Goal: Task Accomplishment & Management: Complete application form

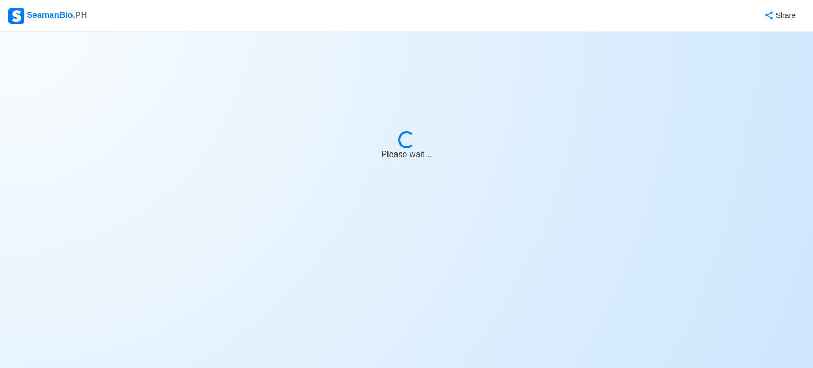
select select "3rd Officer"
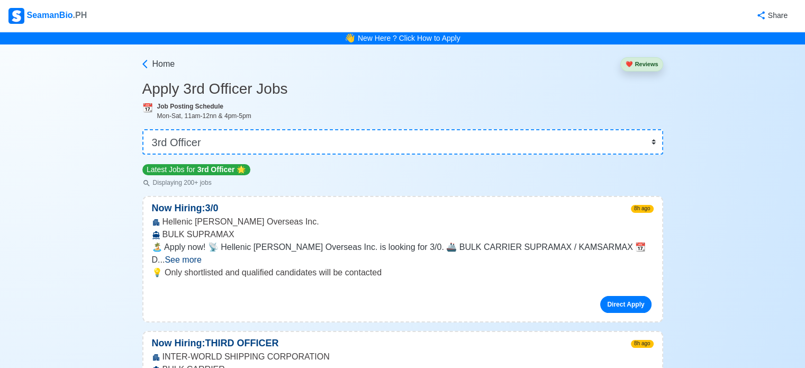
click at [17, 19] on img at bounding box center [16, 16] width 16 height 16
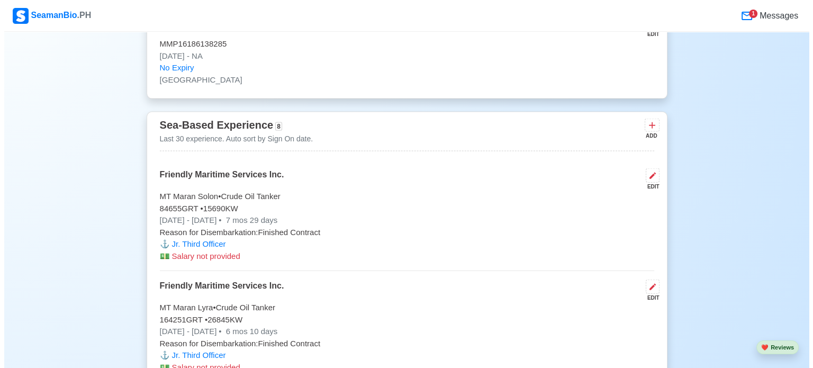
scroll to position [2329, 0]
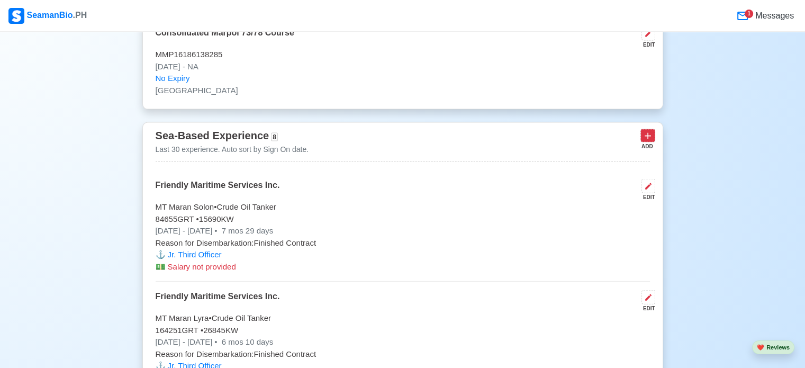
click at [650, 135] on icon at bounding box center [647, 136] width 11 height 11
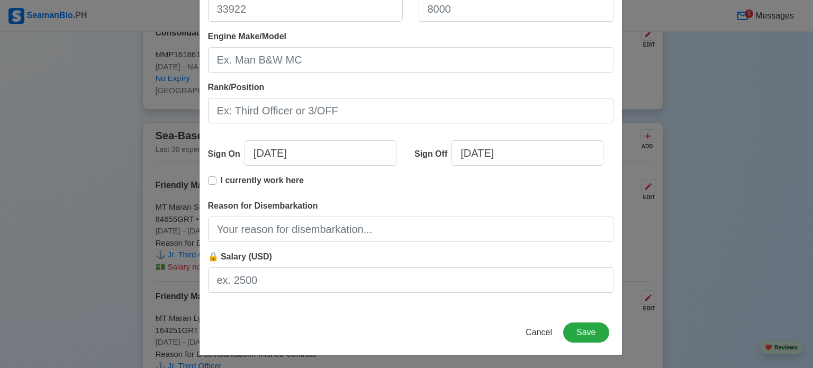
scroll to position [235, 0]
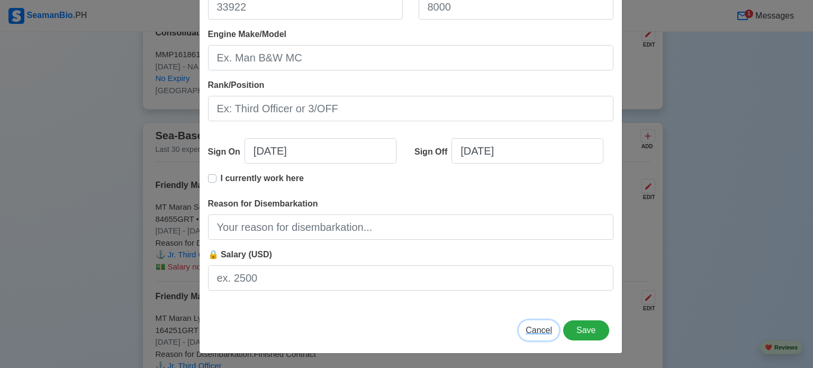
drag, startPoint x: 538, startPoint y: 327, endPoint x: 494, endPoint y: 314, distance: 46.1
click at [538, 327] on span "Cancel" at bounding box center [539, 329] width 26 height 9
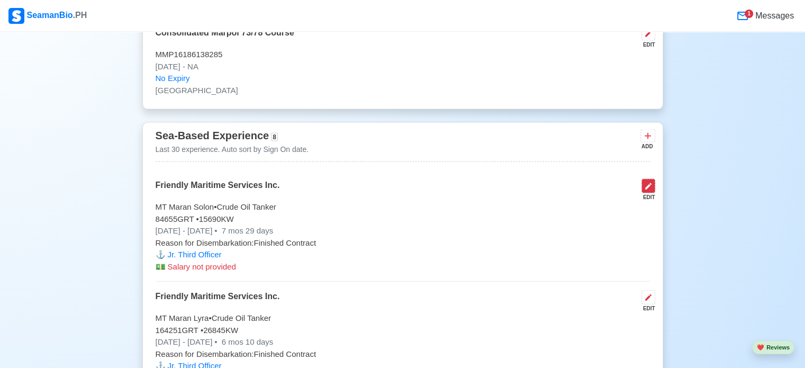
click at [653, 183] on button at bounding box center [648, 186] width 14 height 14
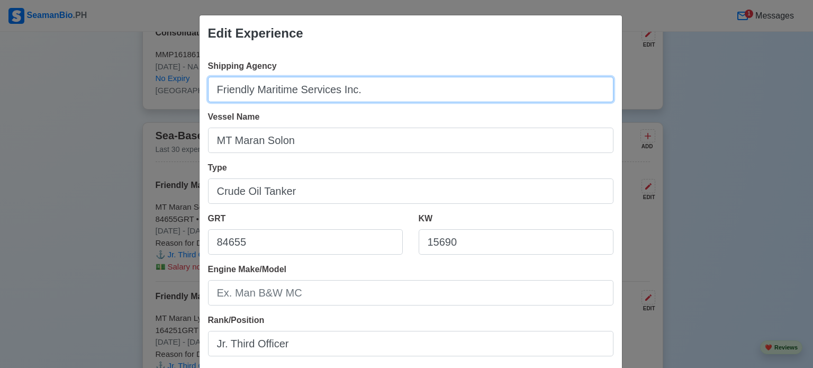
click at [397, 85] on input "Friendly Maritime Services Inc." at bounding box center [410, 89] width 405 height 25
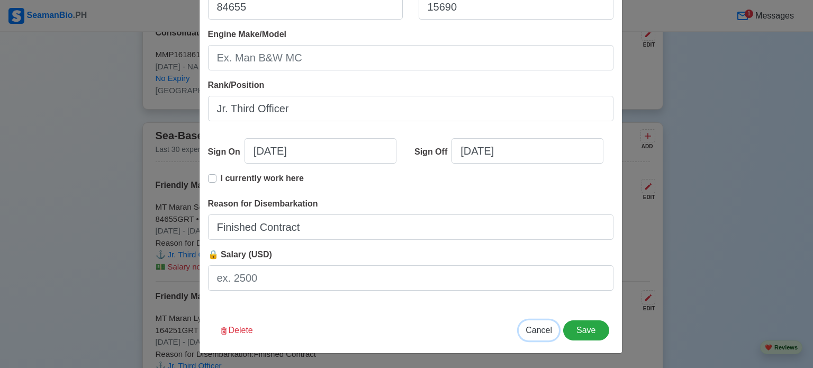
click at [540, 332] on span "Cancel" at bounding box center [539, 329] width 26 height 9
type input "[DATE]"
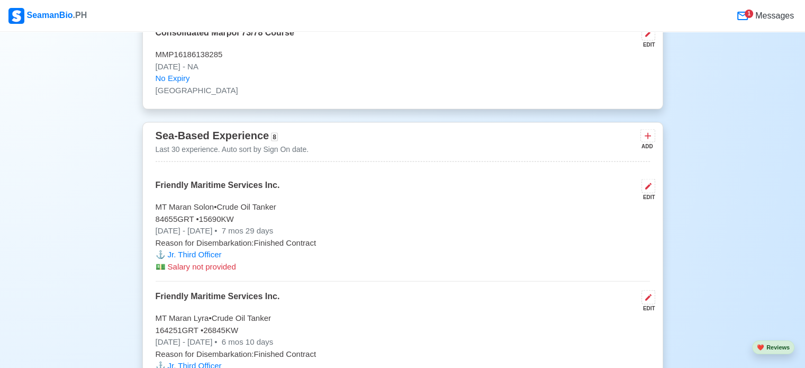
click at [646, 142] on div "ADD" at bounding box center [646, 146] width 13 height 8
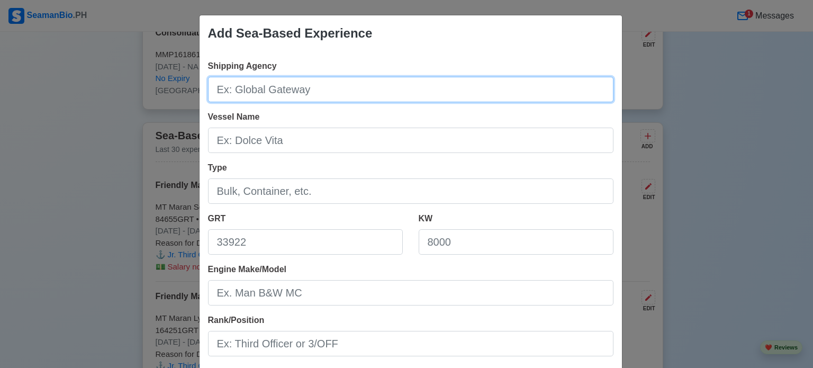
click at [320, 90] on input "Shipping Agency" at bounding box center [410, 89] width 405 height 25
paste input "Friendly Maritime Services Inc."
type input "Friendly Maritime Services Inc."
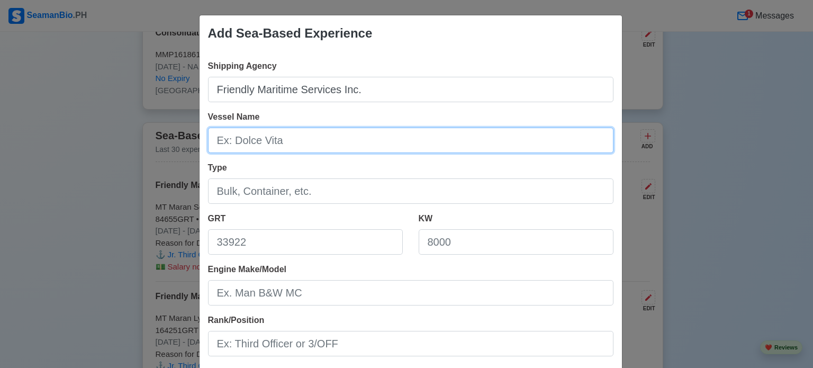
click at [301, 141] on input "Vessel Name" at bounding box center [410, 140] width 405 height 25
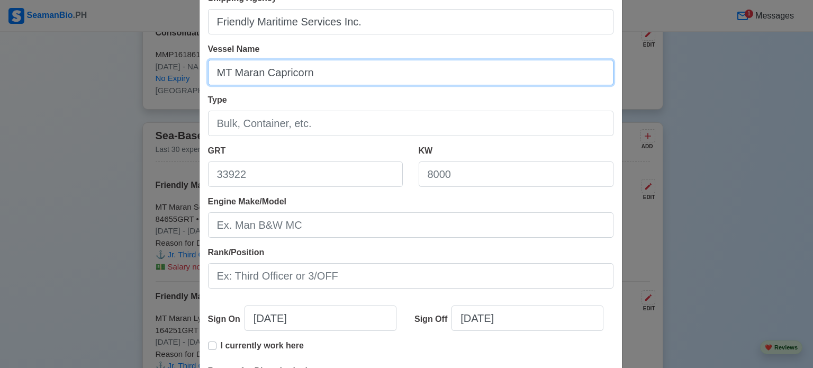
scroll to position [53, 0]
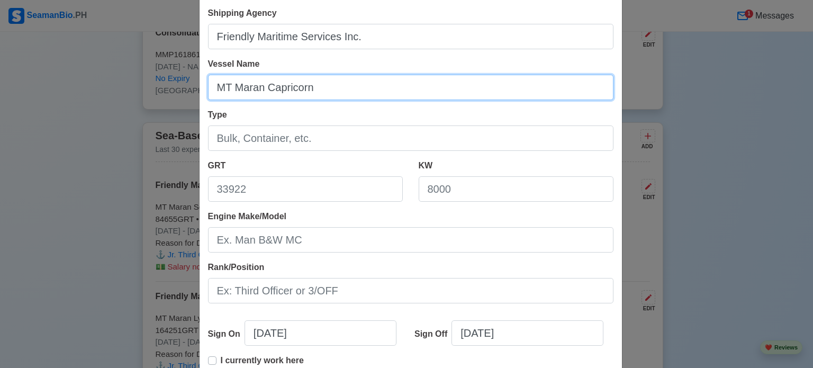
type input "MT Maran Capricorn"
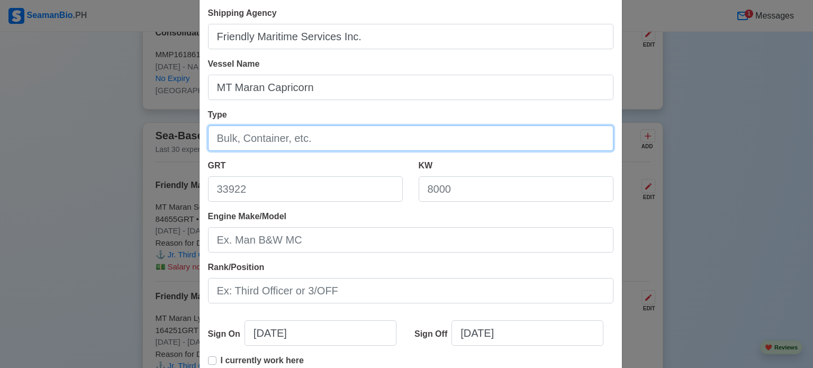
click at [354, 143] on input "Type" at bounding box center [410, 137] width 405 height 25
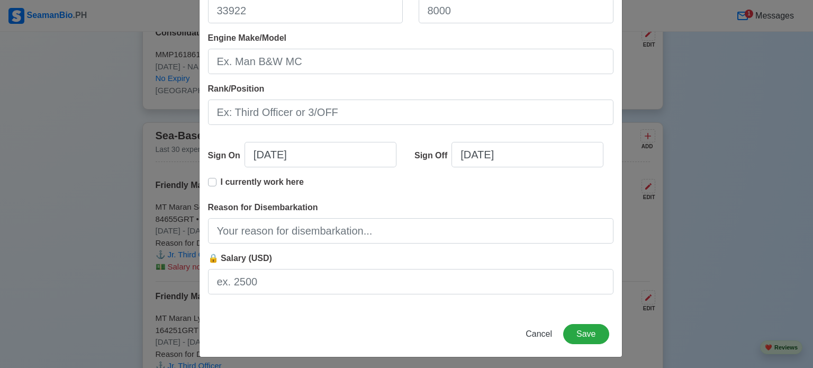
scroll to position [235, 0]
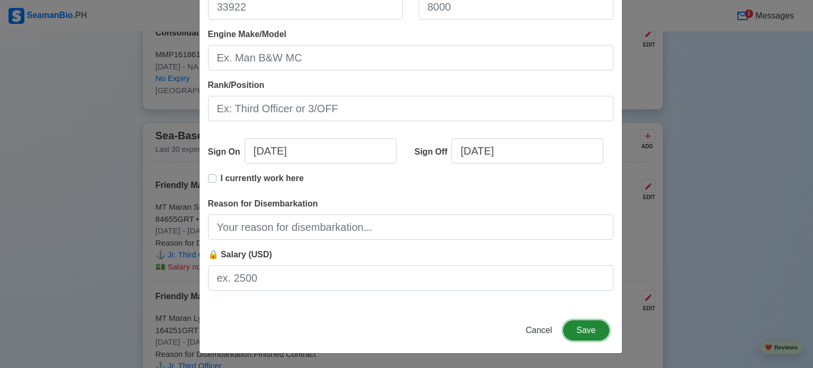
click at [592, 332] on button "Save" at bounding box center [586, 330] width 46 height 20
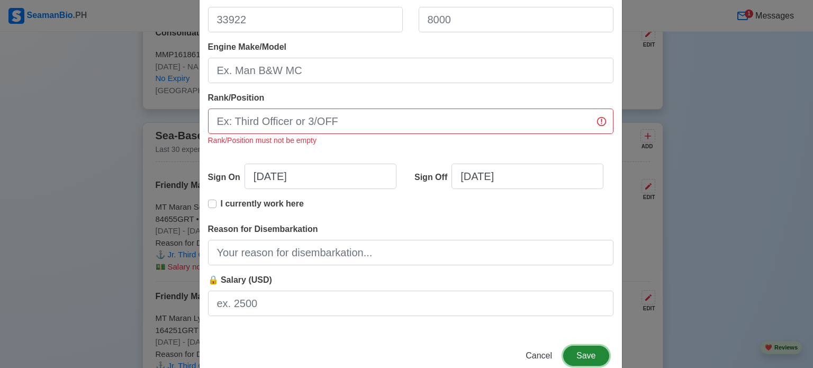
scroll to position [248, 0]
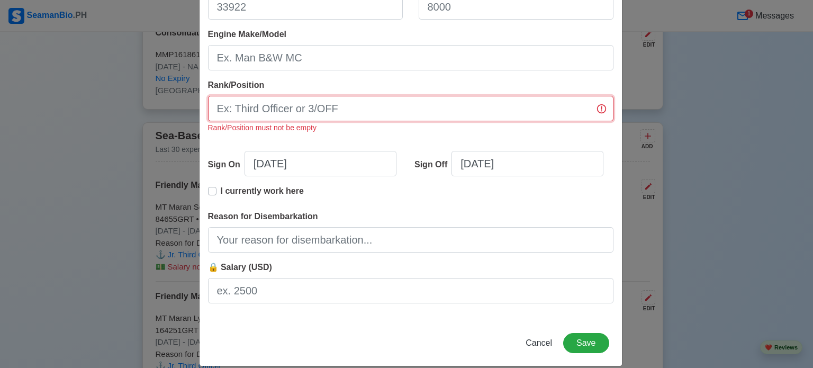
click at [284, 111] on input "Rank/Position" at bounding box center [410, 108] width 405 height 25
type input "Third Officer"
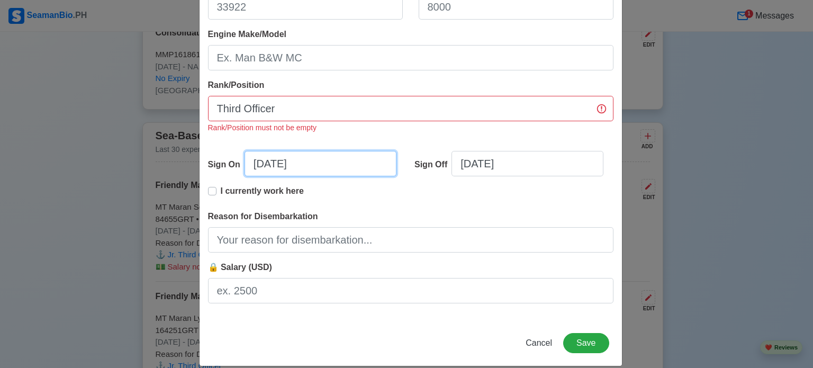
select select "****"
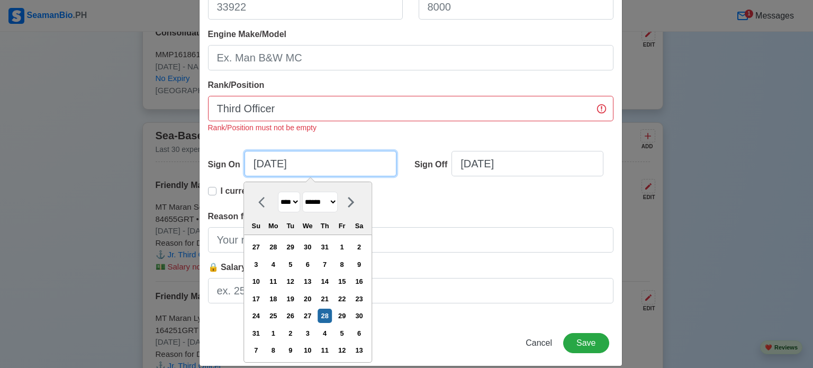
click at [270, 165] on input "[DATE]" at bounding box center [321, 163] width 152 height 25
click at [332, 197] on select "******* ******** ***** ***** *** **** **** ****** ********* ******* ******** **…" at bounding box center [319, 202] width 35 height 21
select select "********"
click at [302, 192] on select "******* ******** ***** ***** *** **** **** ****** ********* ******* ******** **…" at bounding box center [319, 202] width 35 height 21
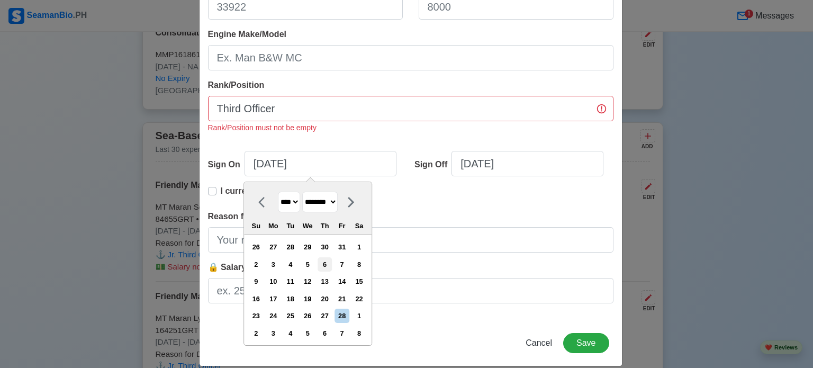
click at [325, 267] on div "6" at bounding box center [325, 264] width 14 height 14
type input "[DATE]"
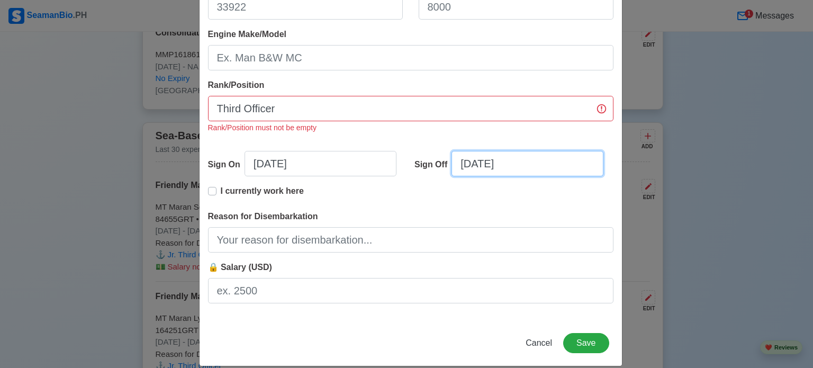
select select "****"
select select "******"
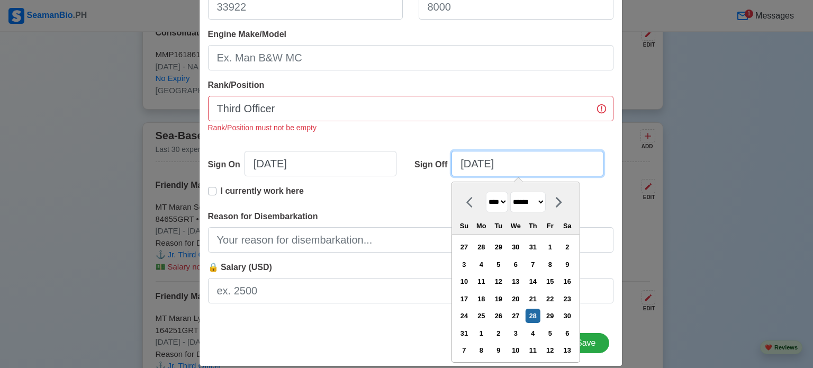
click at [533, 175] on input "[DATE]" at bounding box center [527, 163] width 152 height 25
click at [548, 297] on div "22" at bounding box center [550, 299] width 14 height 14
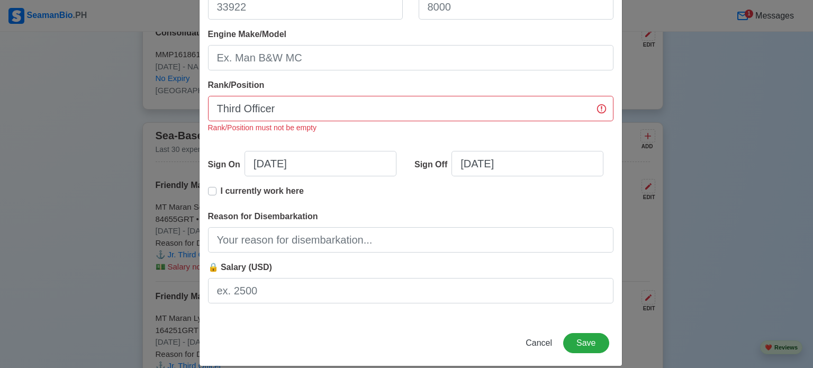
click at [221, 189] on p "I currently work here" at bounding box center [262, 191] width 83 height 13
type input "[DATE]"
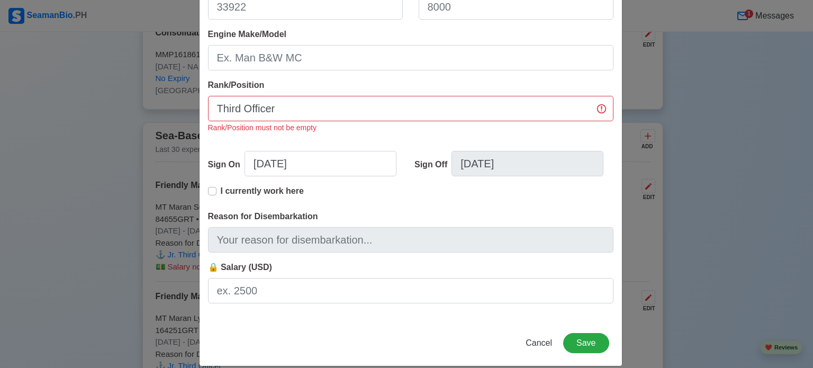
click at [221, 188] on label "I currently work here" at bounding box center [262, 195] width 83 height 21
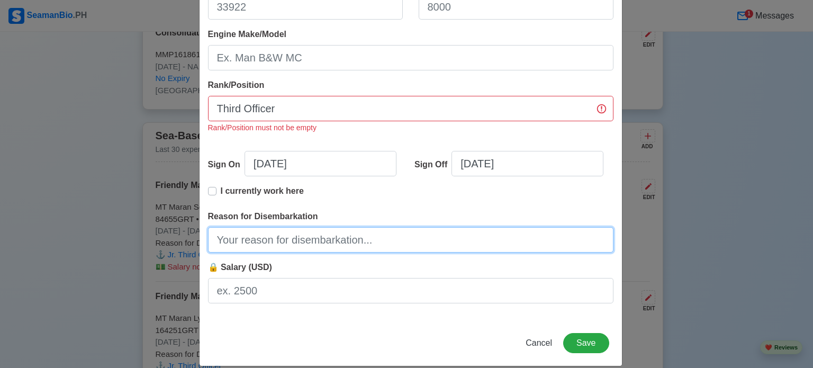
click at [253, 246] on input "Reason for Disembarkation" at bounding box center [410, 239] width 405 height 25
type input "Finished Contract"
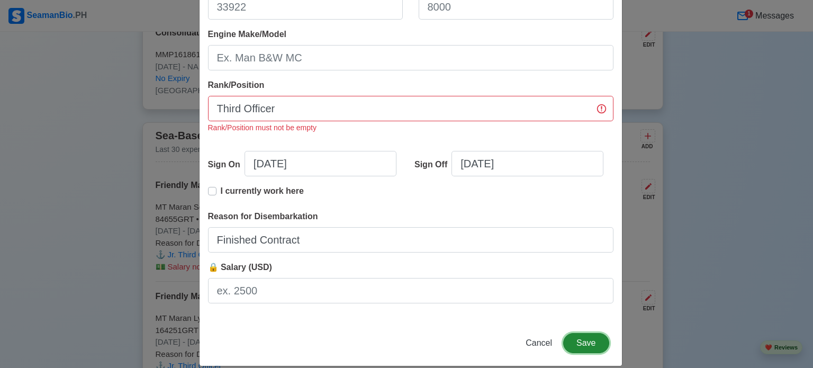
click at [589, 350] on button "Save" at bounding box center [586, 343] width 46 height 20
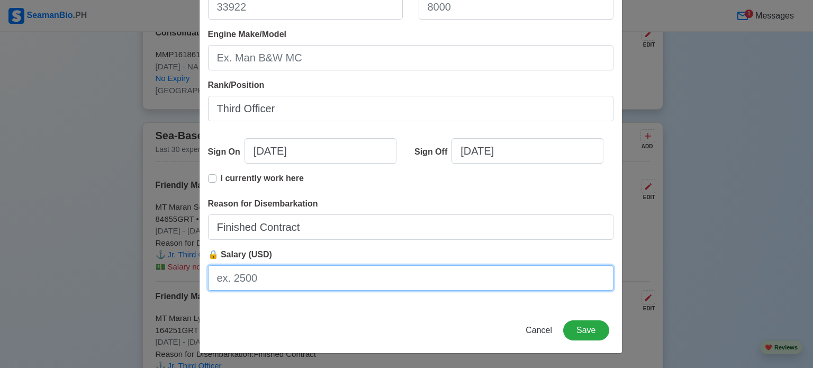
click at [273, 286] on input "🔒 Salary (USD)" at bounding box center [410, 277] width 405 height 25
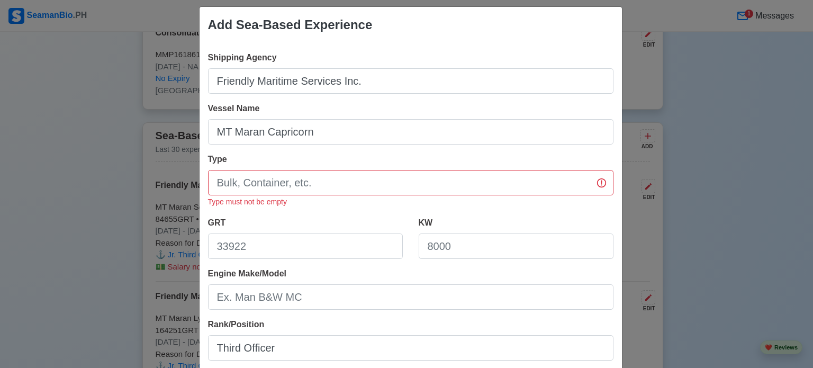
scroll to position [0, 0]
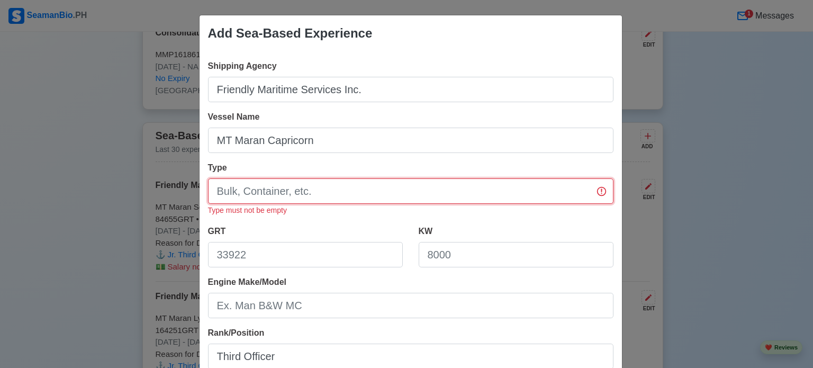
click at [474, 198] on input "Type" at bounding box center [410, 190] width 405 height 25
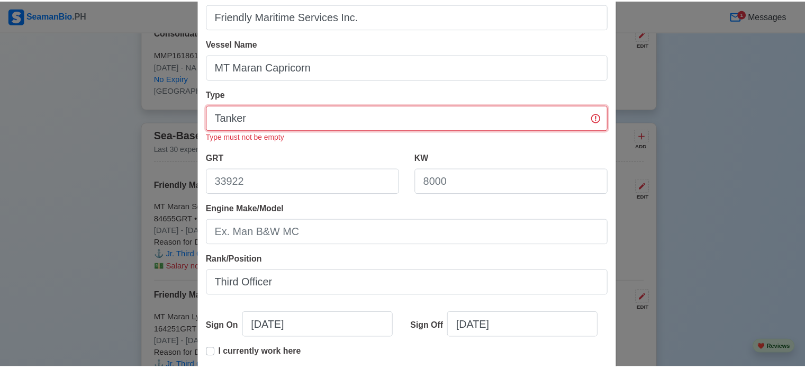
scroll to position [212, 0]
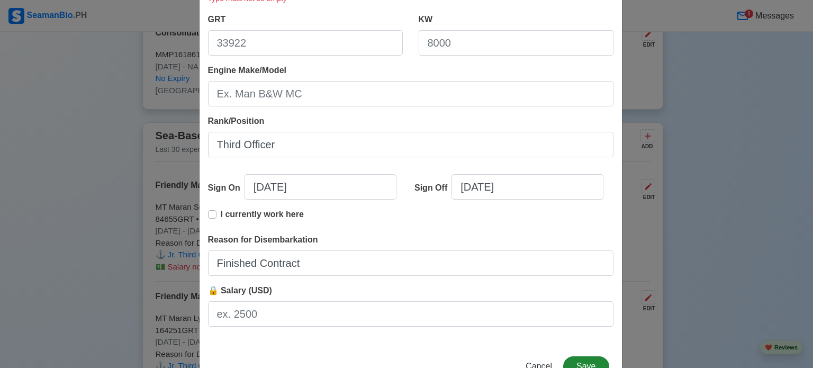
type input "Tanker"
click at [587, 365] on button "Save" at bounding box center [586, 366] width 46 height 20
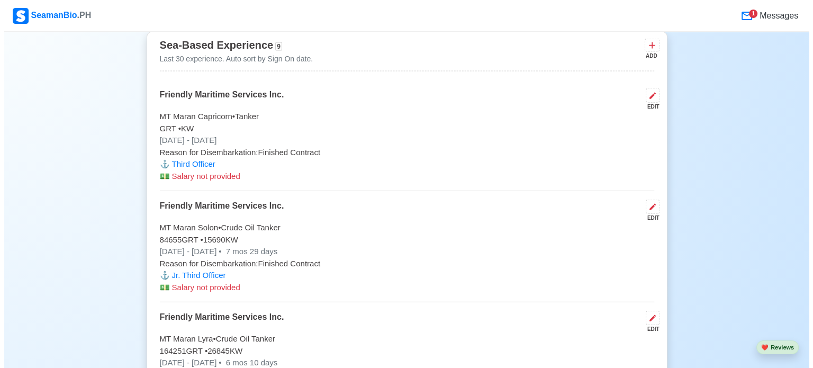
scroll to position [2434, 0]
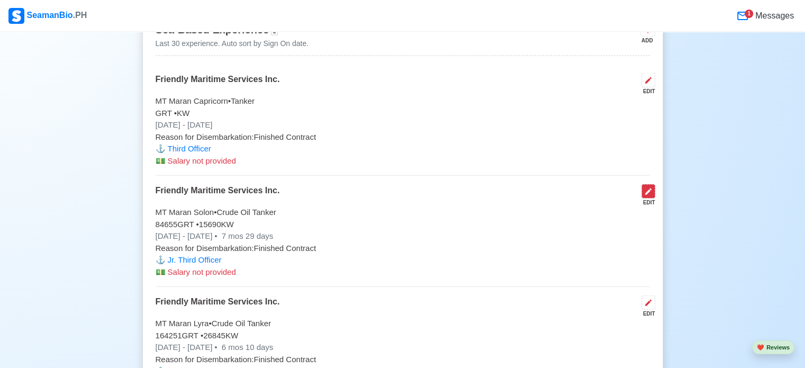
click at [652, 187] on button at bounding box center [648, 191] width 14 height 14
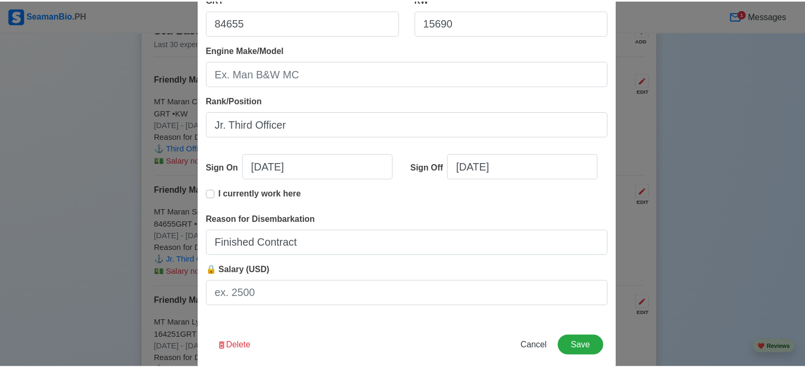
scroll to position [235, 0]
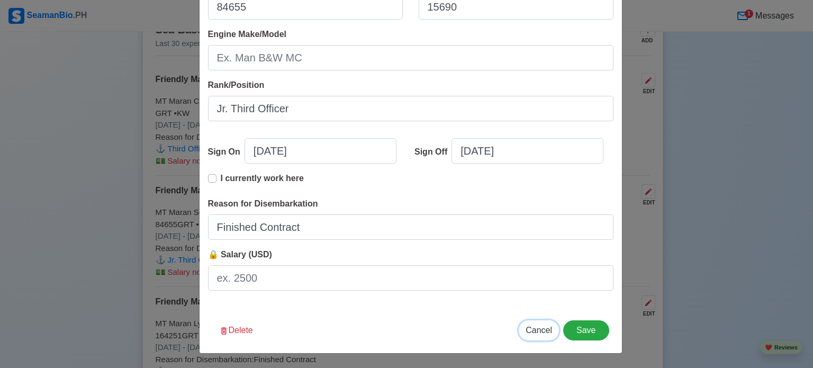
click at [536, 328] on span "Cancel" at bounding box center [539, 329] width 26 height 9
type input "[DATE]"
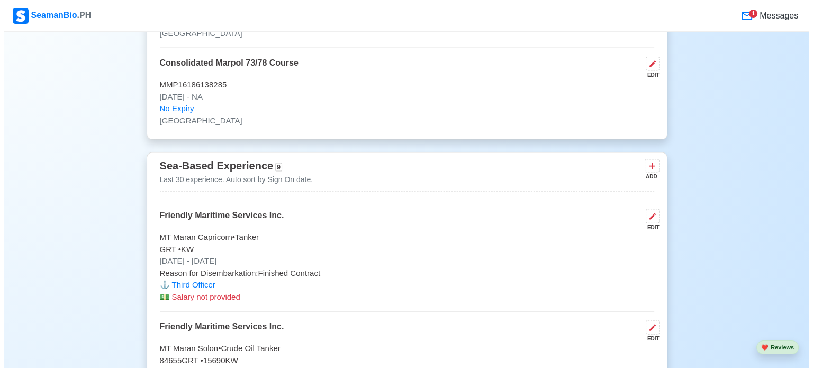
scroll to position [2276, 0]
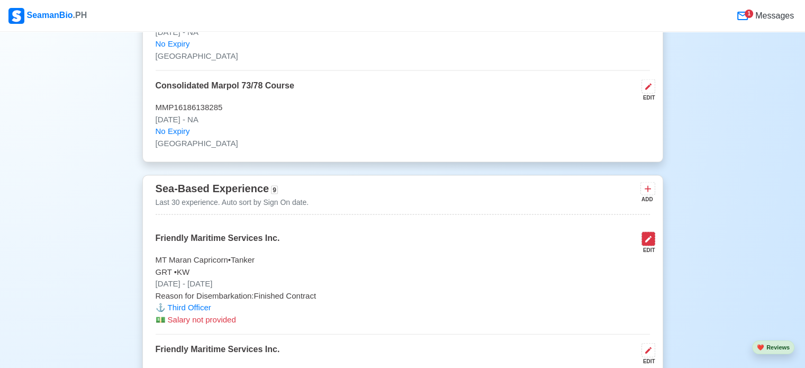
click at [644, 237] on icon at bounding box center [648, 239] width 8 height 8
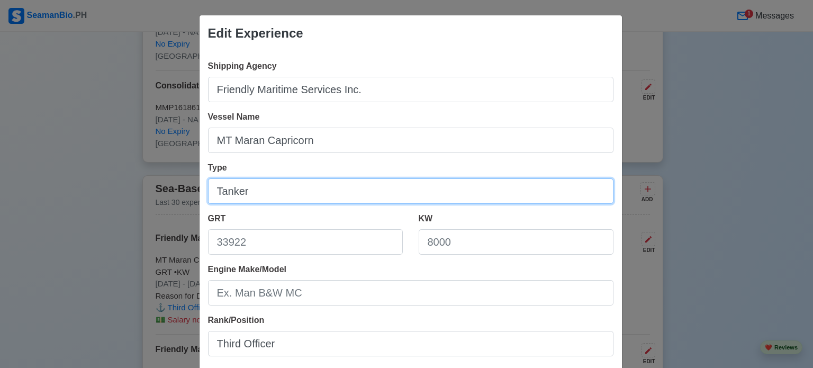
click at [213, 190] on input "Tanker" at bounding box center [410, 190] width 405 height 25
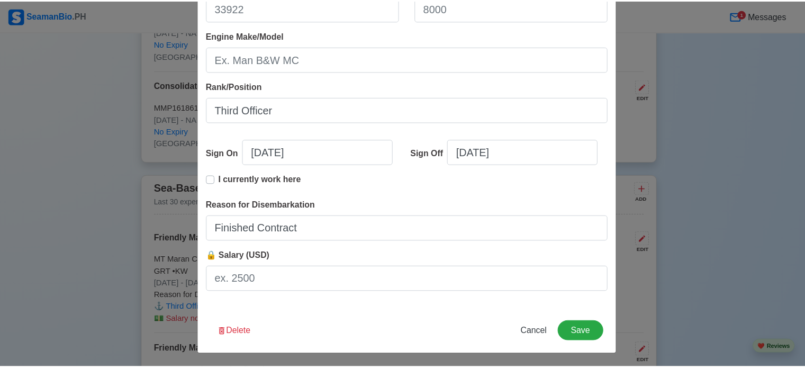
scroll to position [235, 0]
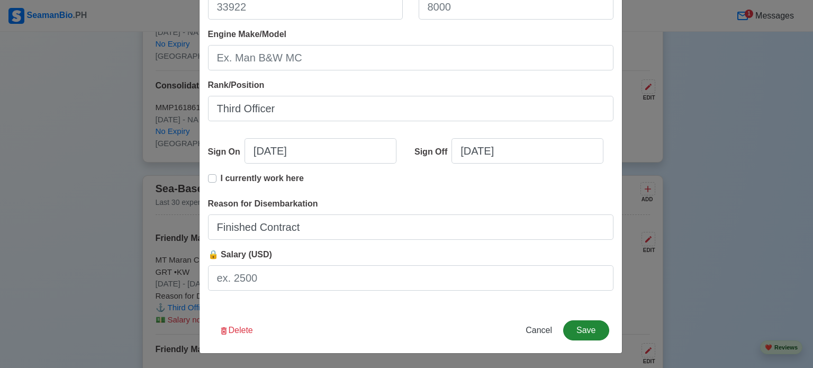
type input "Crude Oil Tanker"
click at [581, 330] on button "Save" at bounding box center [586, 330] width 46 height 20
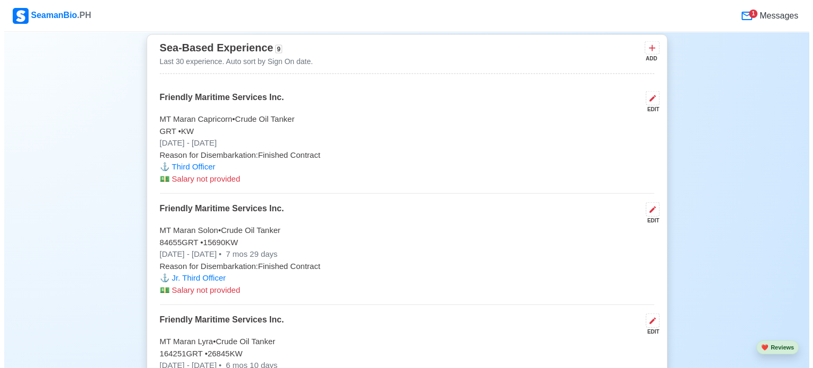
scroll to position [2382, 0]
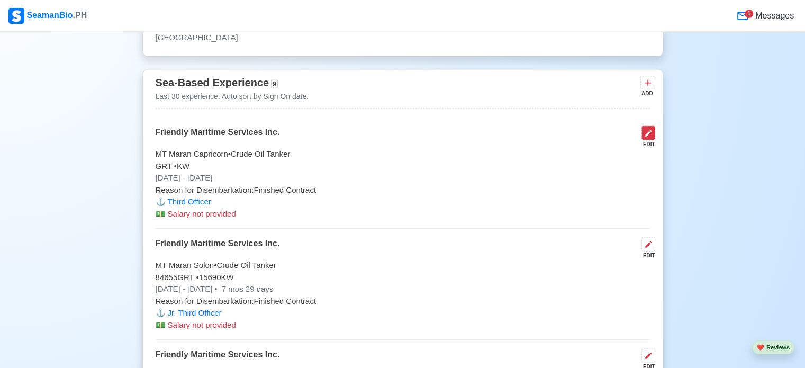
click at [642, 129] on button at bounding box center [648, 133] width 14 height 14
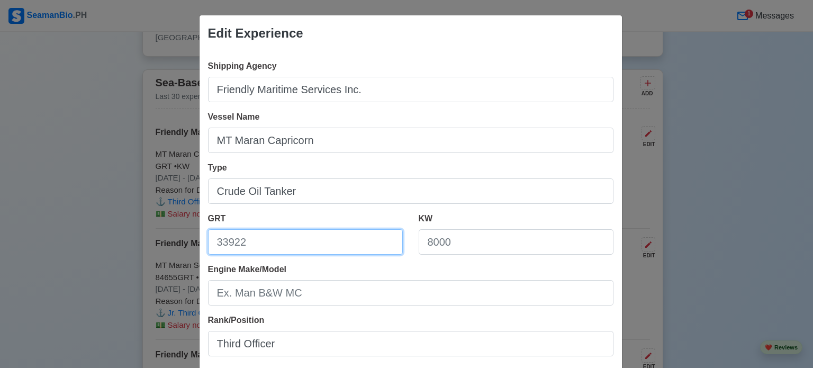
click at [238, 243] on input "GRT" at bounding box center [305, 241] width 195 height 25
paste input "159,026"
drag, startPoint x: 231, startPoint y: 246, endPoint x: 247, endPoint y: 249, distance: 16.1
click at [231, 246] on input "159,026" at bounding box center [305, 241] width 195 height 25
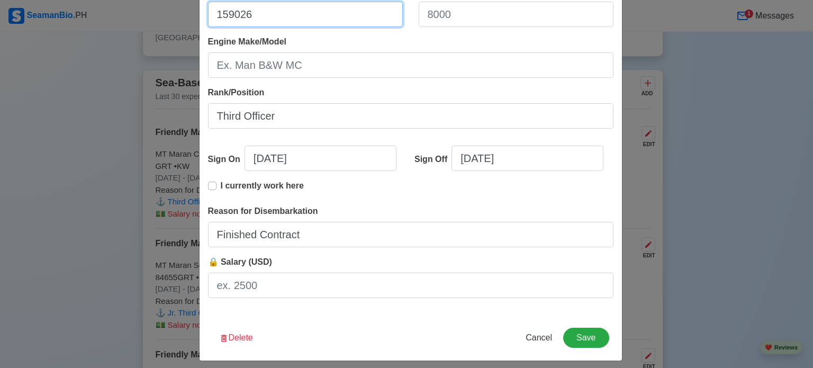
scroll to position [235, 0]
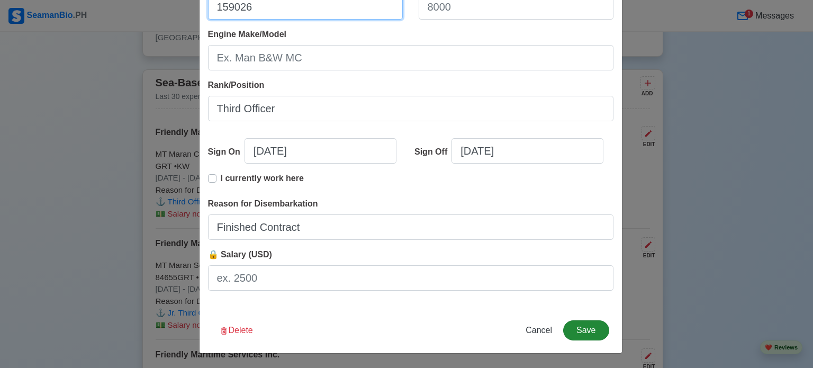
type input "159026"
drag, startPoint x: 599, startPoint y: 323, endPoint x: 597, endPoint y: 316, distance: 7.1
click at [599, 323] on button "Save" at bounding box center [586, 330] width 46 height 20
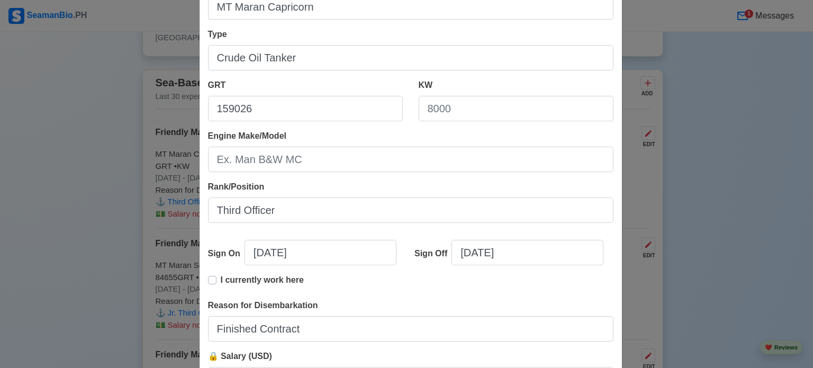
scroll to position [129, 0]
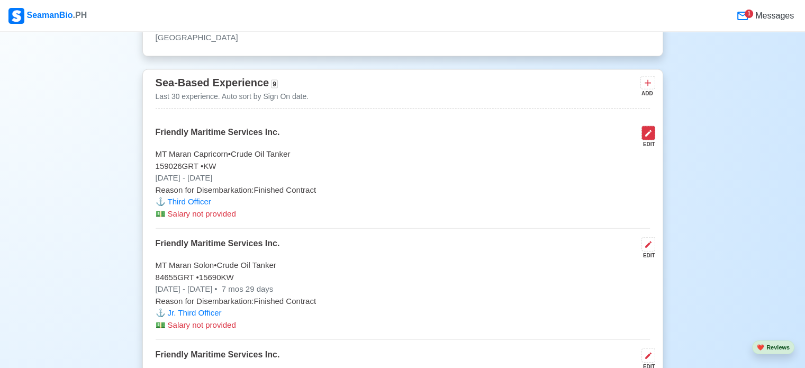
click at [651, 131] on icon at bounding box center [648, 133] width 8 height 8
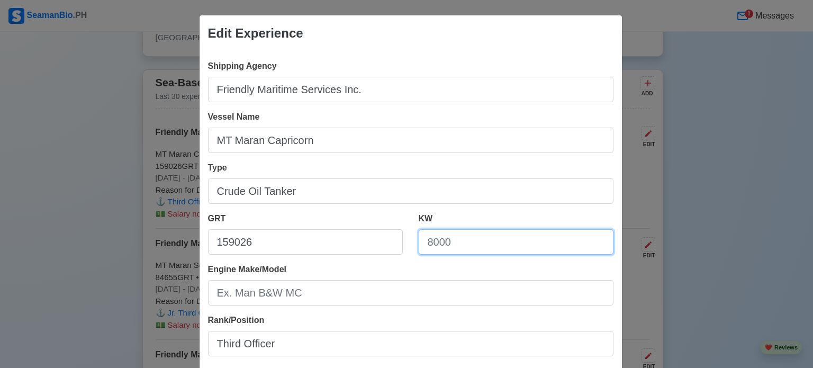
click at [452, 243] on input "KW" at bounding box center [516, 241] width 195 height 25
paste input "29,340"
click at [438, 247] on input "29,340" at bounding box center [516, 241] width 195 height 25
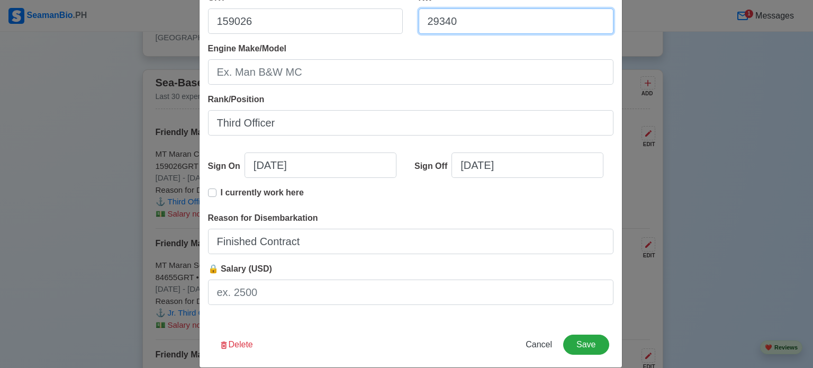
scroll to position [235, 0]
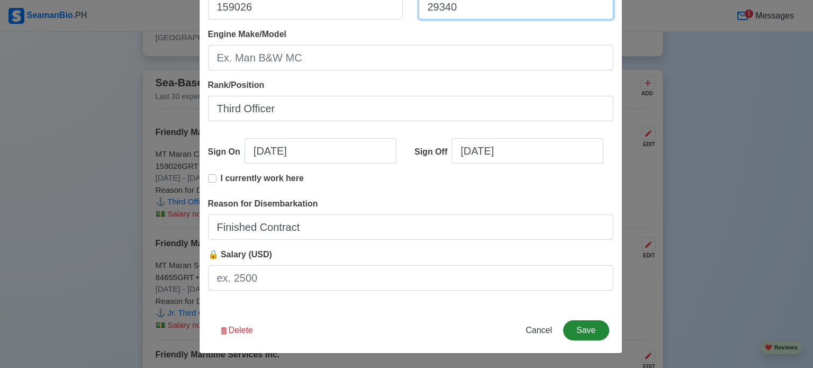
type input "29340"
click at [589, 323] on button "Save" at bounding box center [586, 330] width 46 height 20
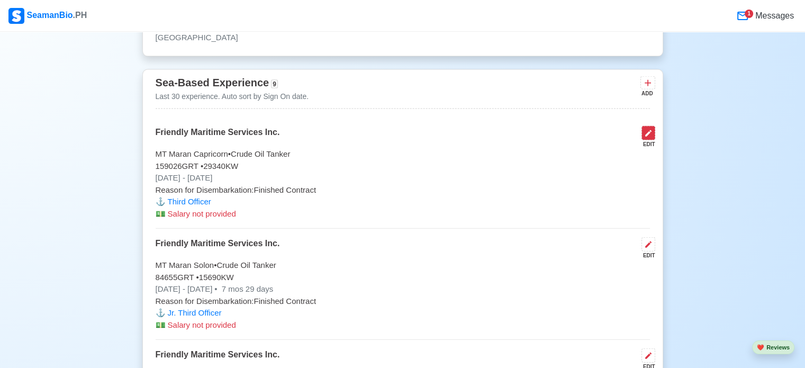
click at [649, 129] on icon at bounding box center [648, 133] width 8 height 8
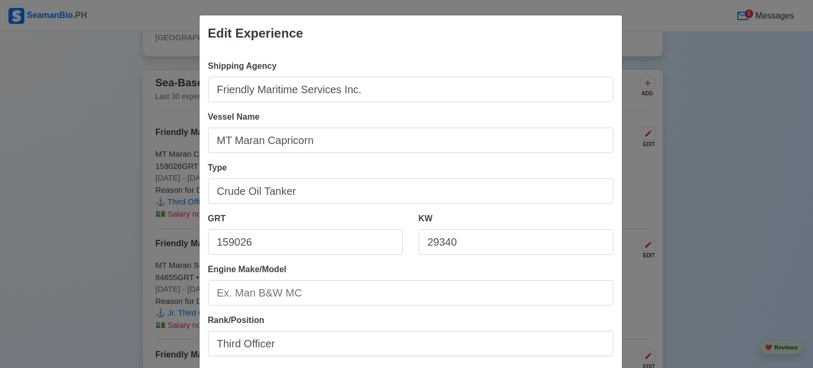
click at [683, 107] on div "Edit Experience Shipping Agency Friendly Maritime Services Inc. Vessel Name MT …" at bounding box center [406, 184] width 813 height 368
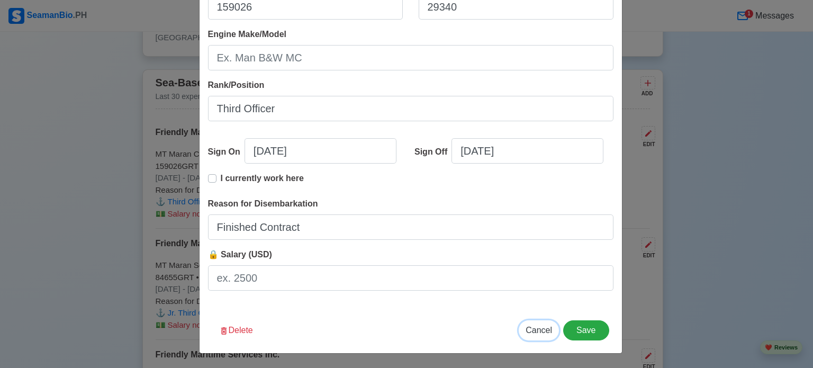
drag, startPoint x: 529, startPoint y: 325, endPoint x: 523, endPoint y: 311, distance: 15.2
click at [529, 325] on span "Cancel" at bounding box center [539, 329] width 26 height 9
type input "[DATE]"
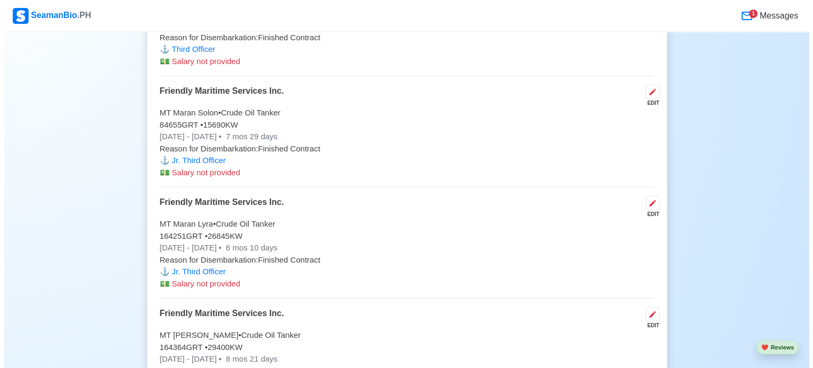
scroll to position [2540, 0]
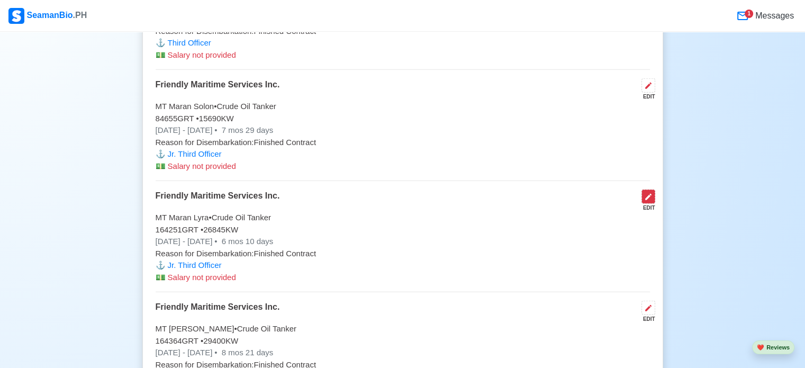
click at [647, 193] on icon at bounding box center [648, 197] width 8 height 8
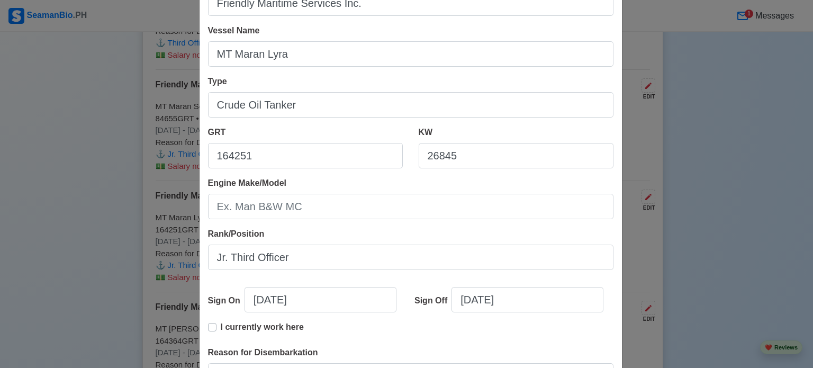
scroll to position [106, 0]
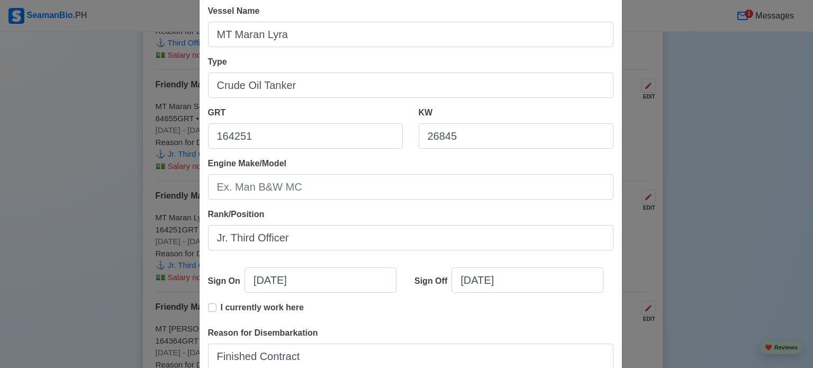
click at [648, 167] on div "Edit Experience Shipping Agency Friendly Maritime Services Inc. Vessel Name MT …" at bounding box center [406, 184] width 813 height 368
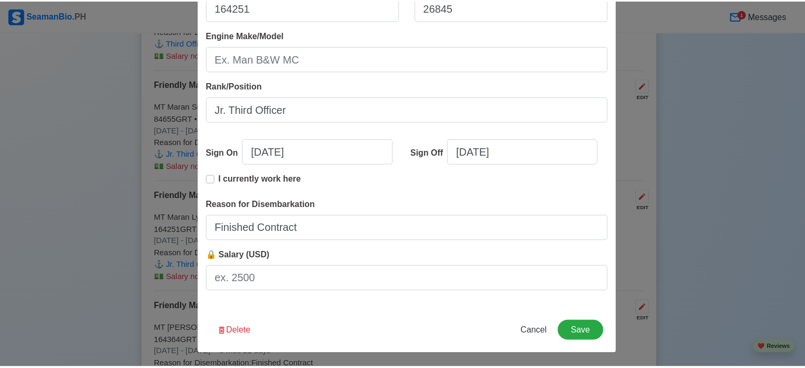
scroll to position [235, 0]
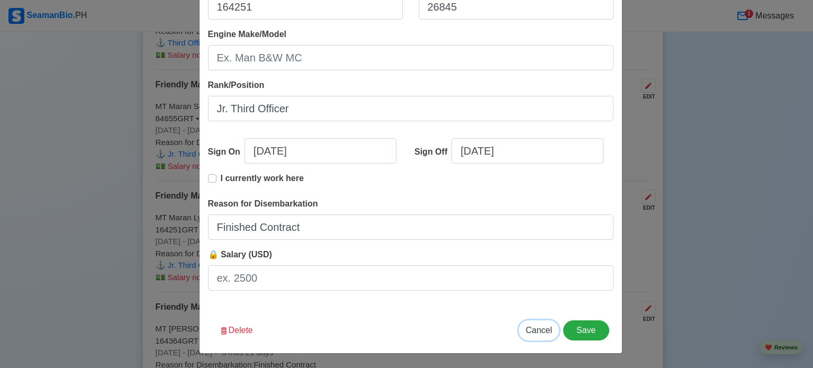
click at [546, 328] on span "Cancel" at bounding box center [539, 329] width 26 height 9
type input "[DATE]"
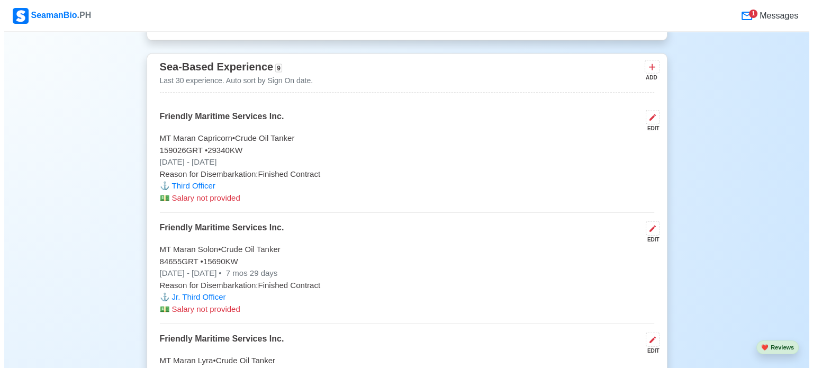
scroll to position [2382, 0]
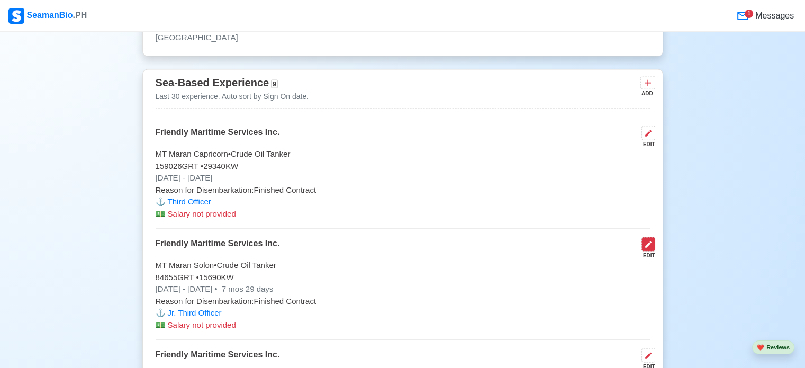
click at [641, 239] on button at bounding box center [648, 244] width 14 height 14
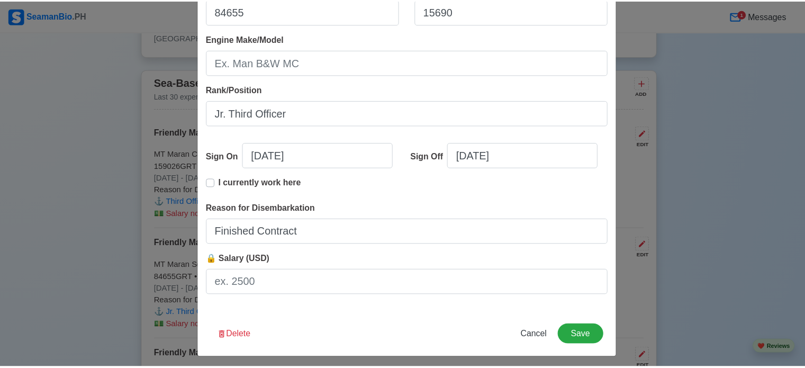
scroll to position [235, 0]
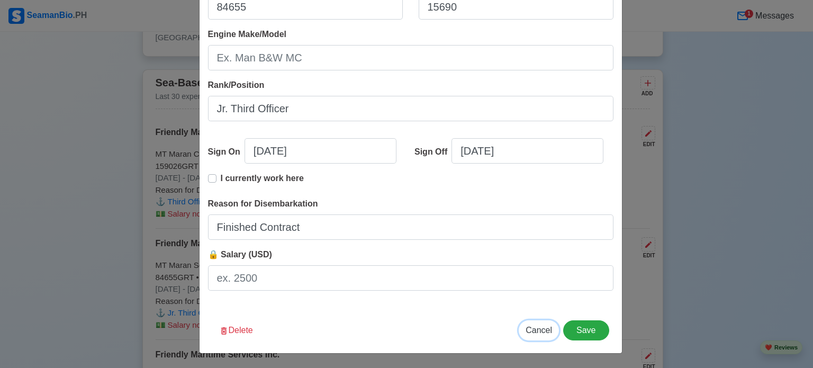
click at [535, 328] on span "Cancel" at bounding box center [539, 329] width 26 height 9
type input "[DATE]"
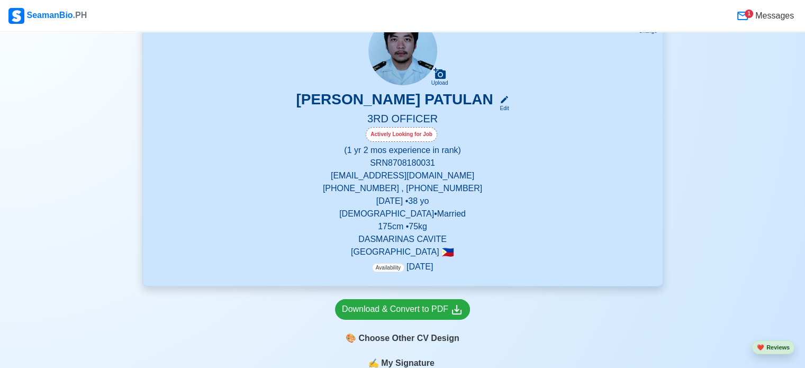
scroll to position [159, 0]
click at [746, 17] on icon at bounding box center [742, 16] width 13 height 13
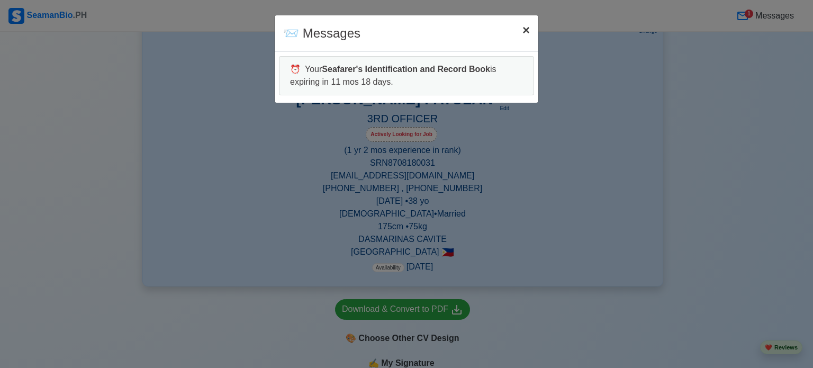
click at [529, 30] on span "×" at bounding box center [525, 30] width 7 height 14
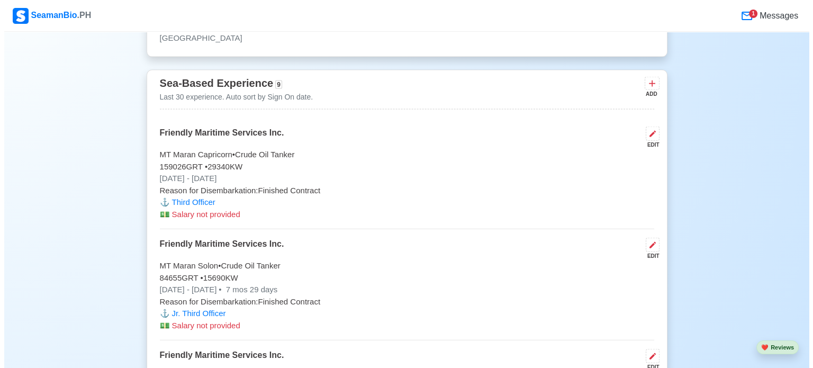
scroll to position [2329, 0]
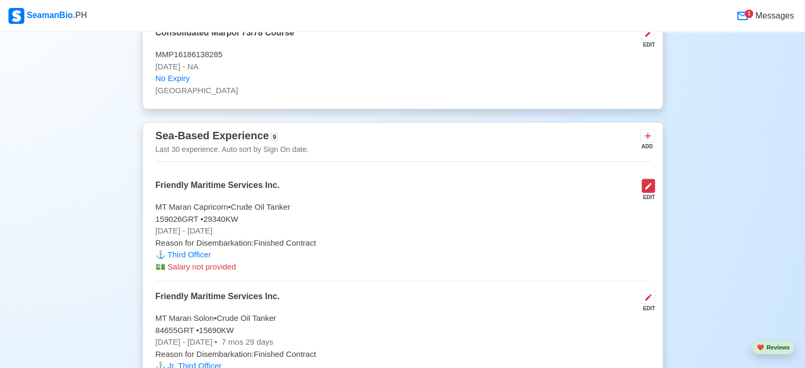
click at [649, 182] on icon at bounding box center [648, 186] width 8 height 8
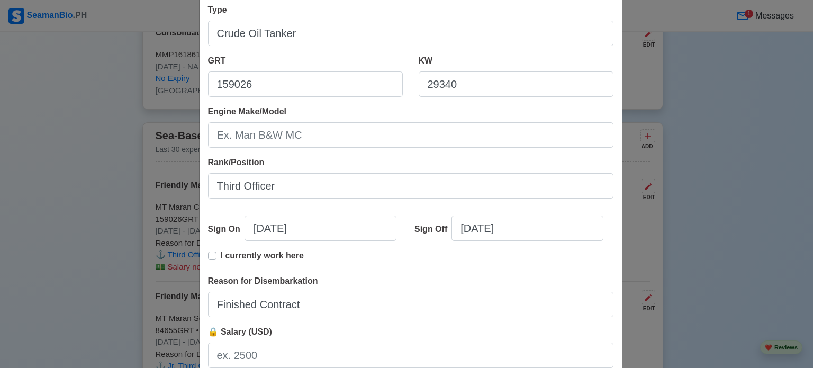
scroll to position [159, 0]
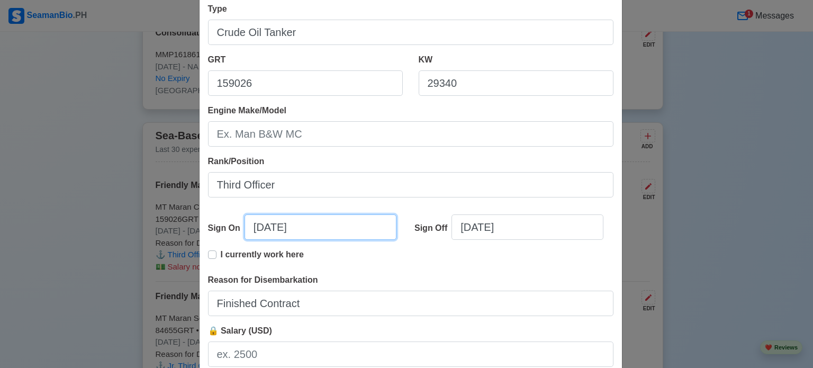
select select "****"
select select "********"
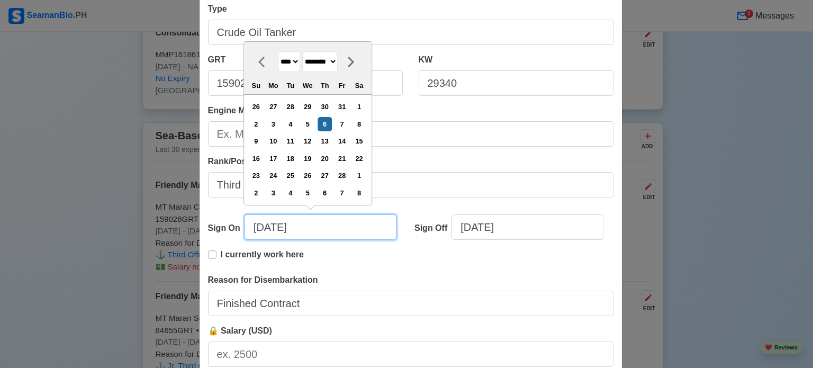
click at [269, 225] on input "[DATE]" at bounding box center [321, 226] width 152 height 25
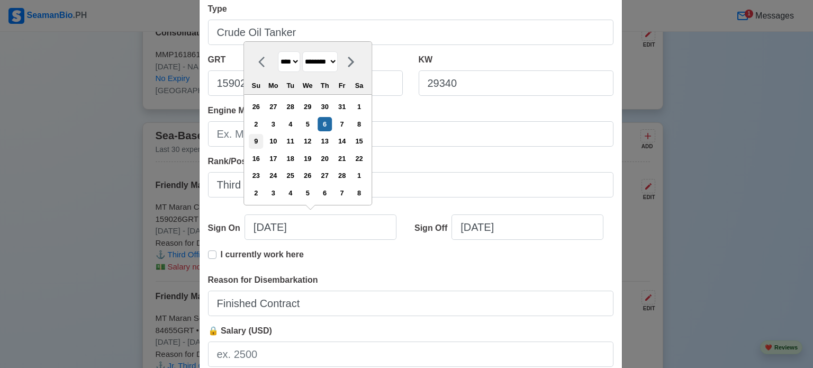
click at [258, 138] on div "9" at bounding box center [256, 141] width 14 height 14
type input "[DATE]"
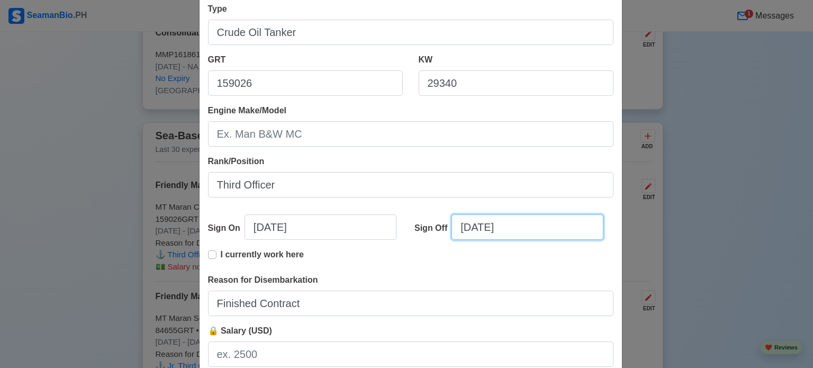
click at [469, 229] on input "[DATE]" at bounding box center [527, 226] width 152 height 25
select select "****"
select select "********"
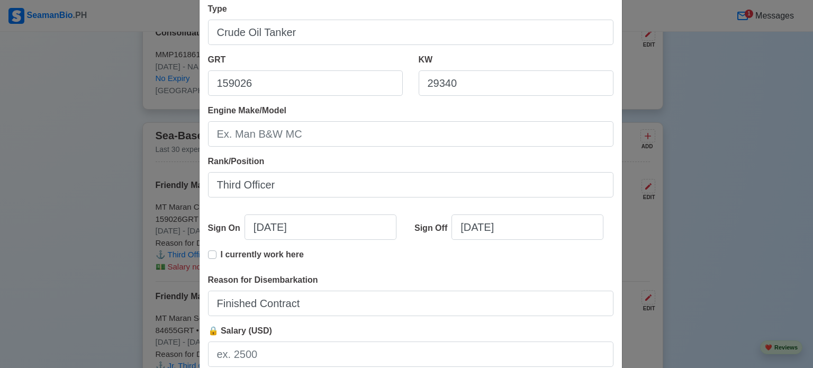
click at [669, 218] on div "Edit Experience Shipping Agency Friendly Maritime Services Inc. Vessel Name MT …" at bounding box center [406, 184] width 813 height 368
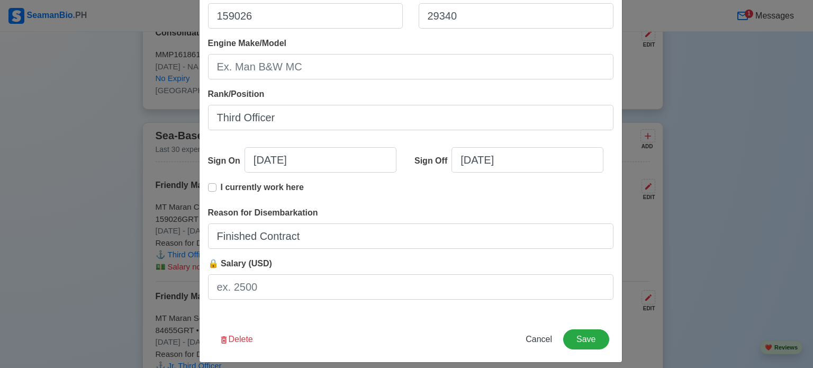
scroll to position [235, 0]
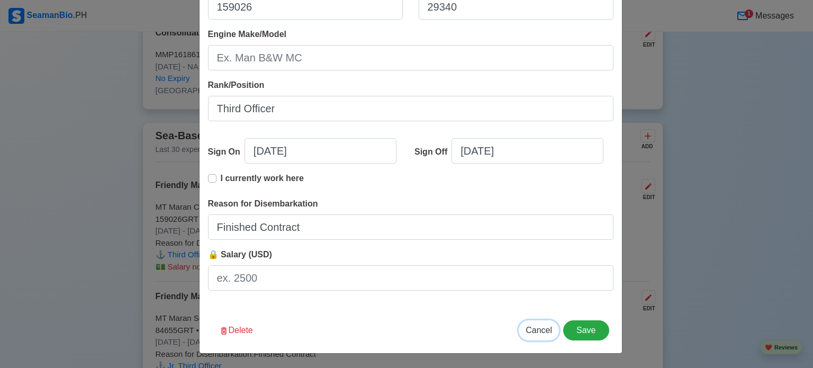
click at [542, 329] on span "Cancel" at bounding box center [539, 329] width 26 height 9
type input "[DATE]"
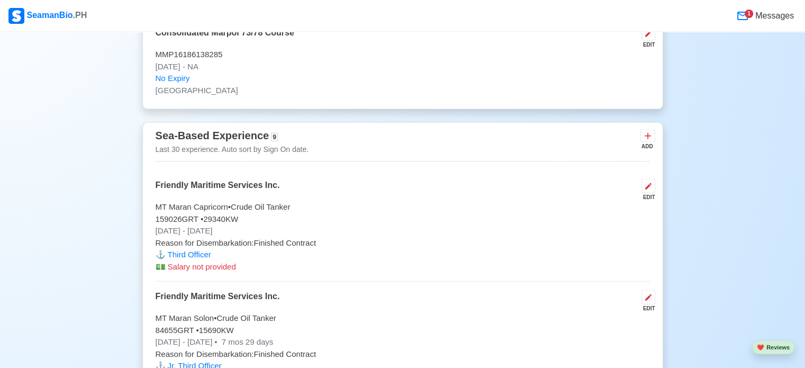
click at [644, 183] on icon at bounding box center [648, 186] width 8 height 8
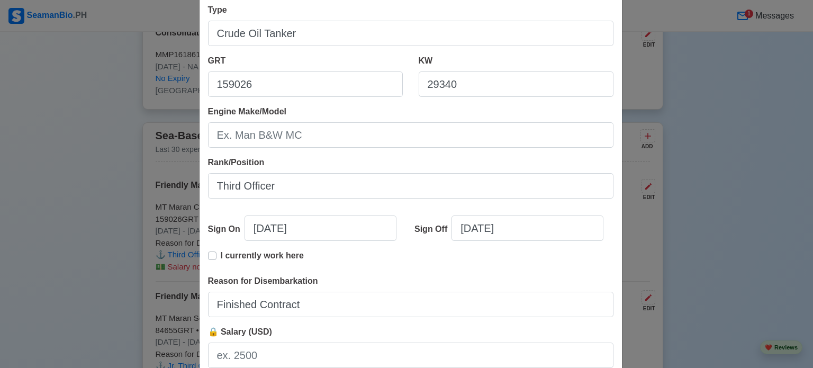
scroll to position [159, 0]
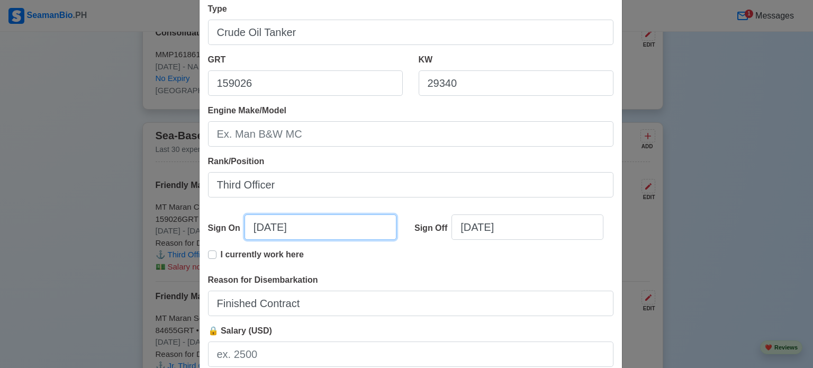
select select "****"
select select "********"
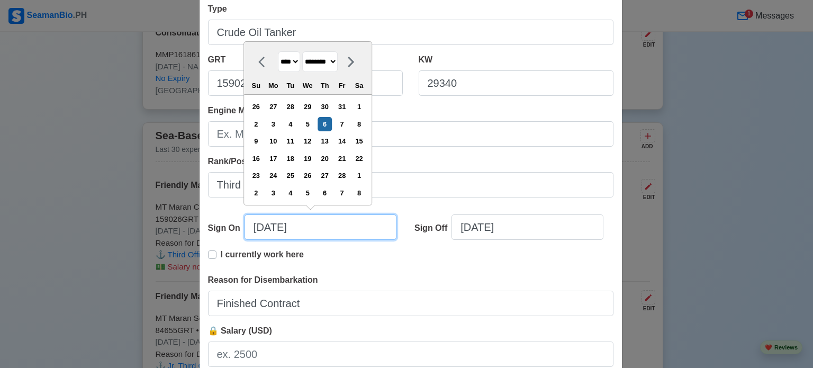
click at [283, 232] on input "[DATE]" at bounding box center [321, 226] width 152 height 25
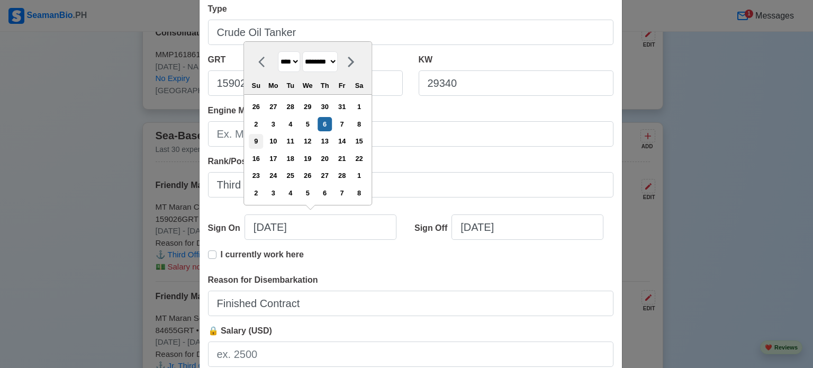
click at [258, 144] on div "9" at bounding box center [256, 141] width 14 height 14
type input "[DATE]"
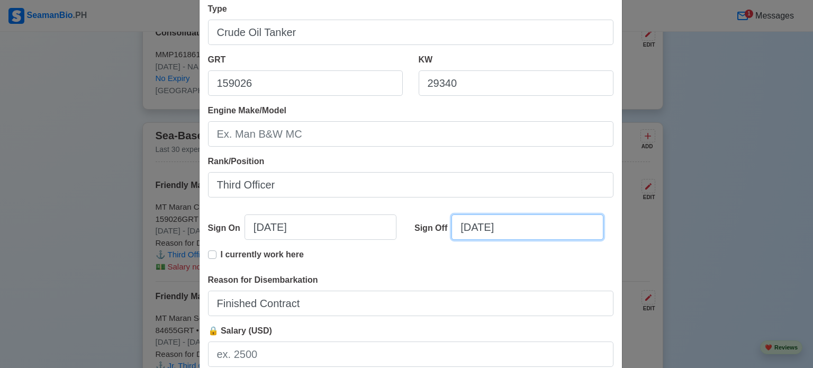
click at [477, 230] on input "[DATE]" at bounding box center [527, 226] width 152 height 25
select select "****"
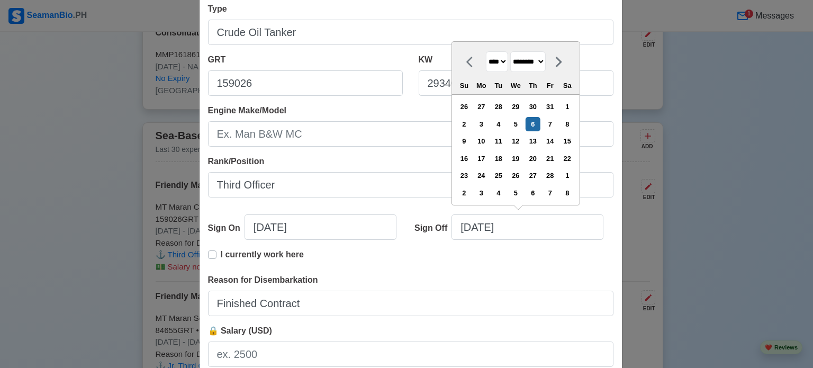
click at [546, 59] on select "******* ******** ***** ***** *** **** **** ****** ********* ******* ******** **…" at bounding box center [527, 61] width 35 height 21
select select "******"
click at [510, 51] on select "******* ******** ***** ***** *** **** **** ****** ********* ******* ******** **…" at bounding box center [527, 61] width 35 height 21
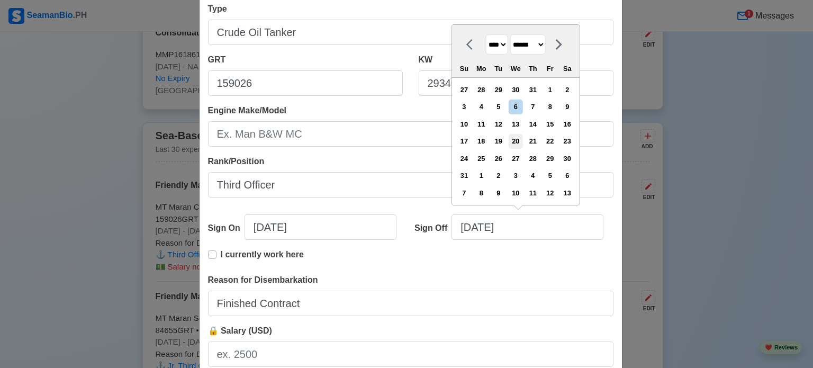
click at [517, 136] on div "20" at bounding box center [516, 141] width 14 height 14
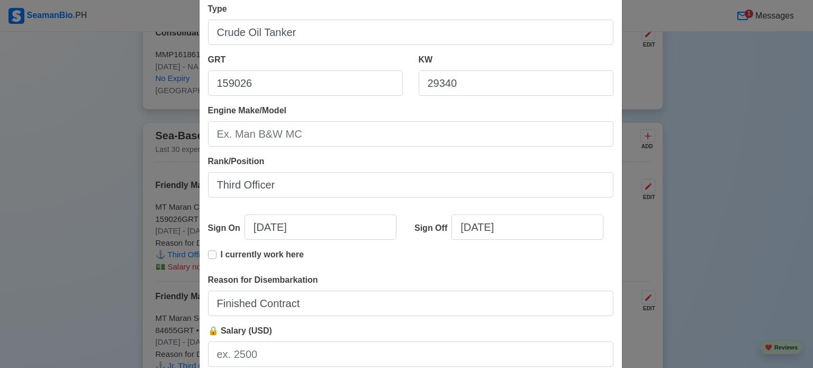
type input "[DATE]"
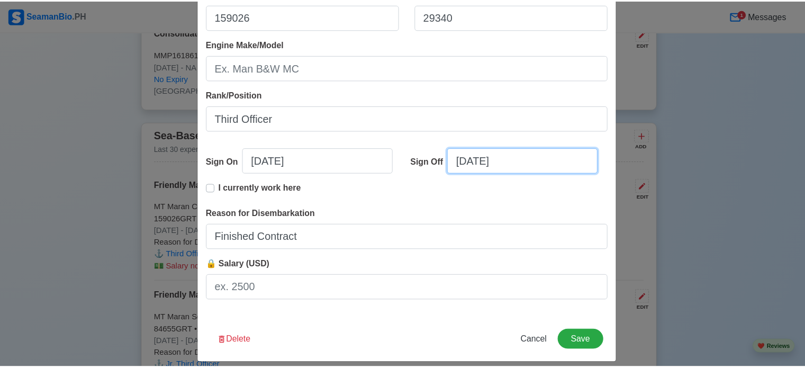
scroll to position [235, 0]
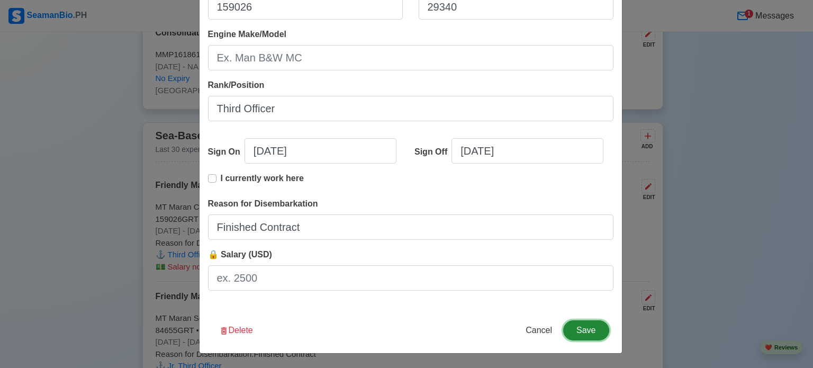
click at [572, 332] on button "Save" at bounding box center [586, 330] width 46 height 20
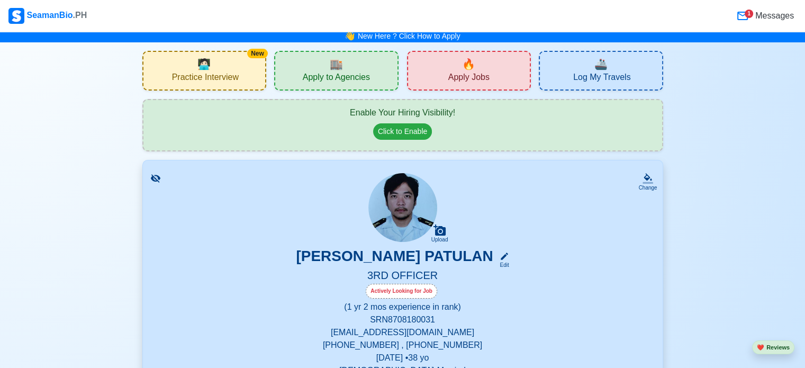
scroll to position [0, 0]
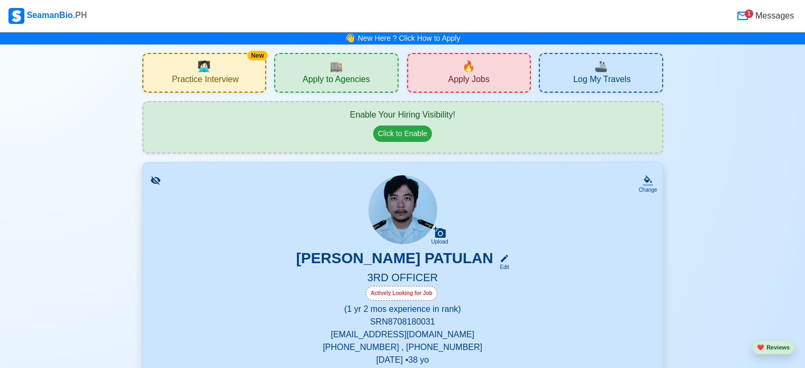
click at [464, 80] on span "Apply Jobs" at bounding box center [468, 80] width 41 height 13
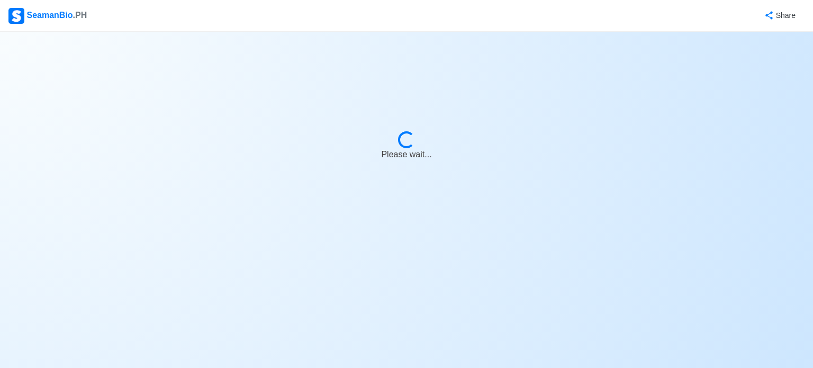
select select "3rd Officer"
